Goal: Find specific page/section: Find contact information

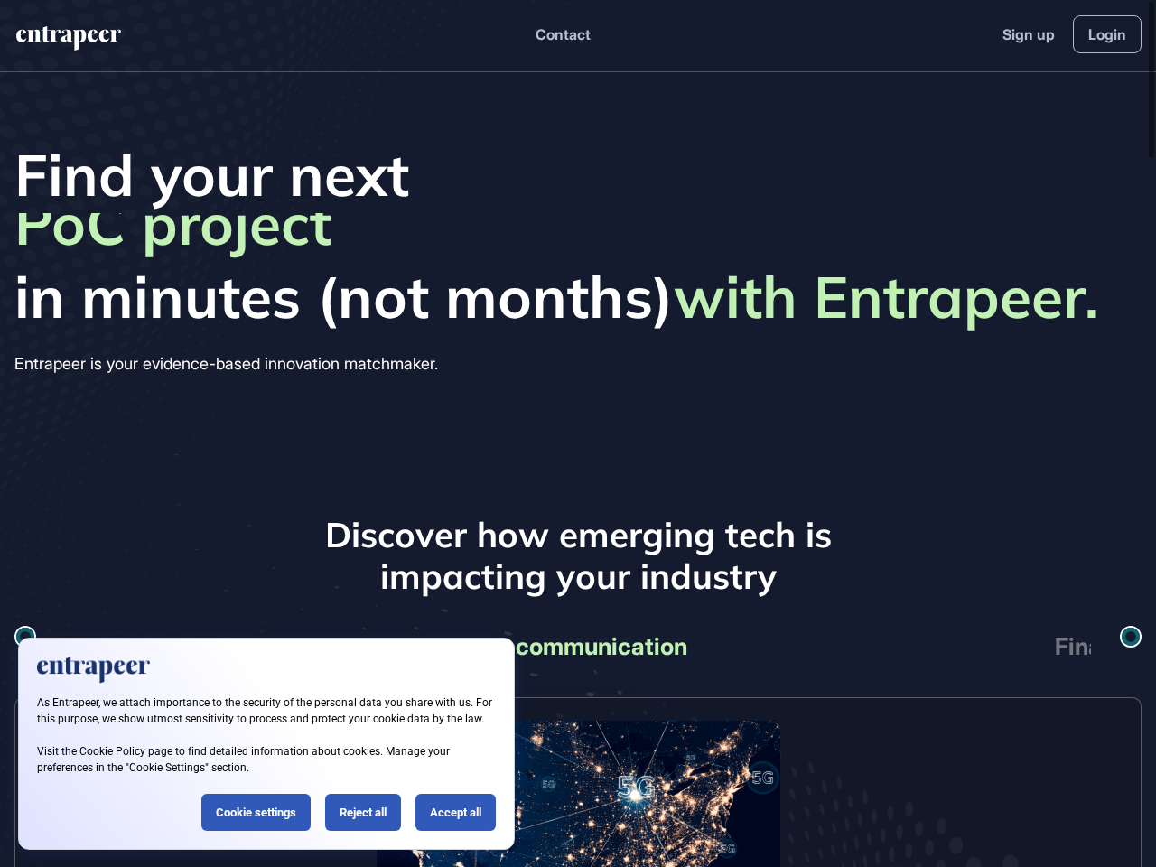
click at [578, 433] on div "Find your next business opportunity startup partner revenue stream product line…" at bounding box center [578, 259] width 1156 height 374
click at [562, 34] on button "Contact" at bounding box center [562, 34] width 55 height 23
click at [25, 637] on div at bounding box center [25, 636] width 14 height 14
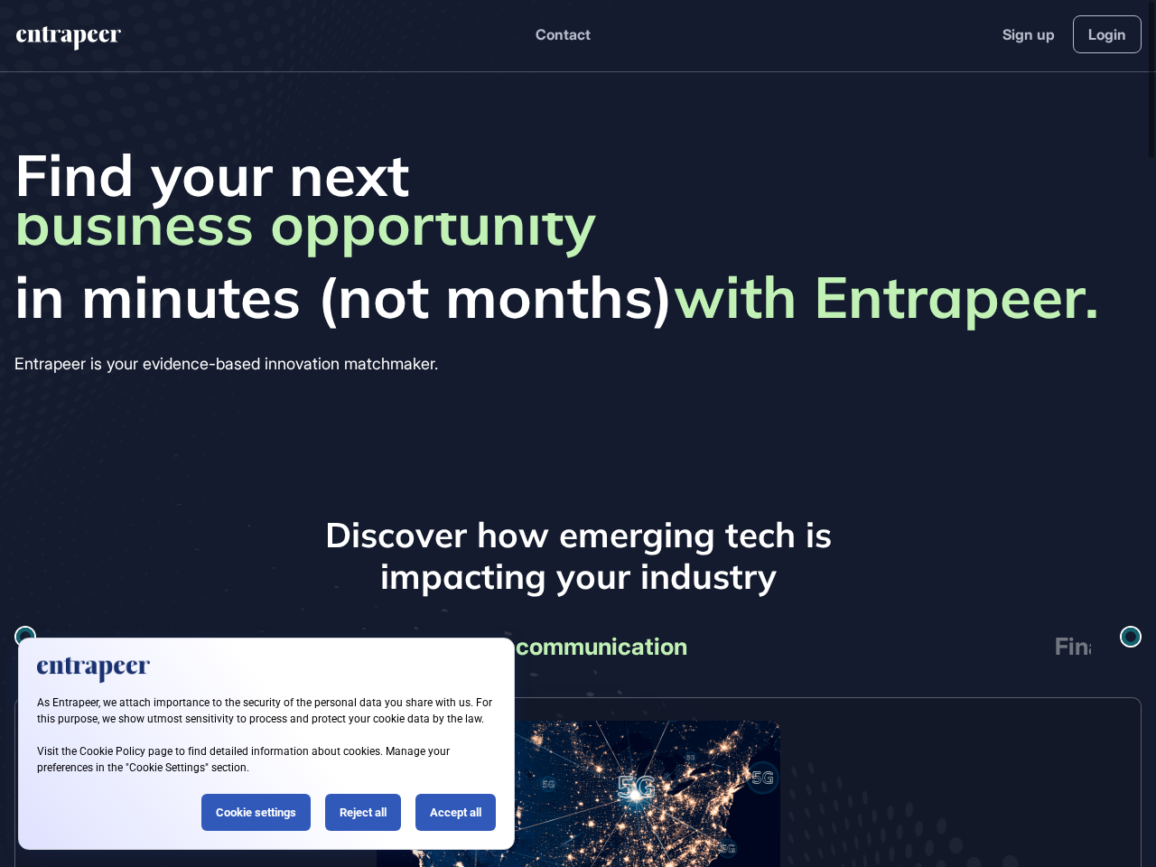
click at [578, 646] on div "Telecommunication" at bounding box center [578, 647] width 506 height 42
click at [1000, 646] on div "Finance" at bounding box center [1098, 647] width 506 height 42
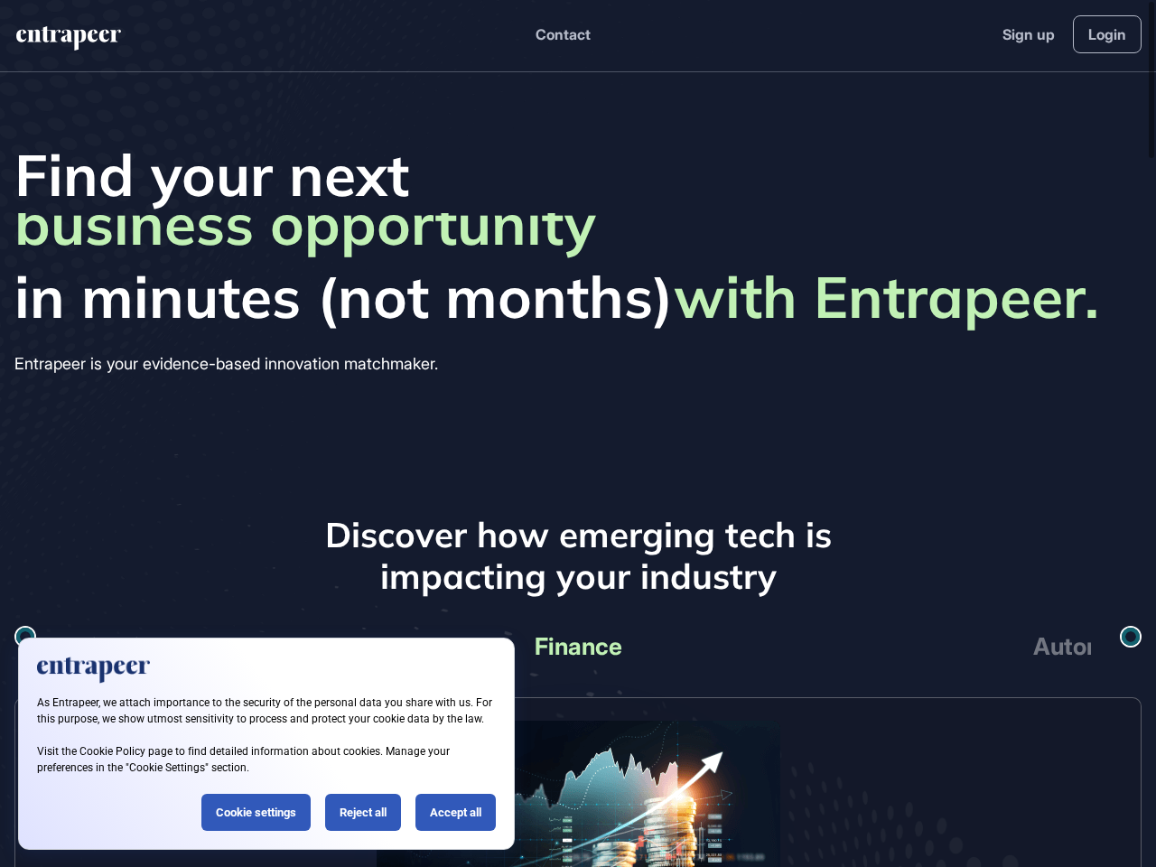
click at [1130, 637] on div at bounding box center [1129, 636] width 15 height 15
